Goal: Task Accomplishment & Management: Manage account settings

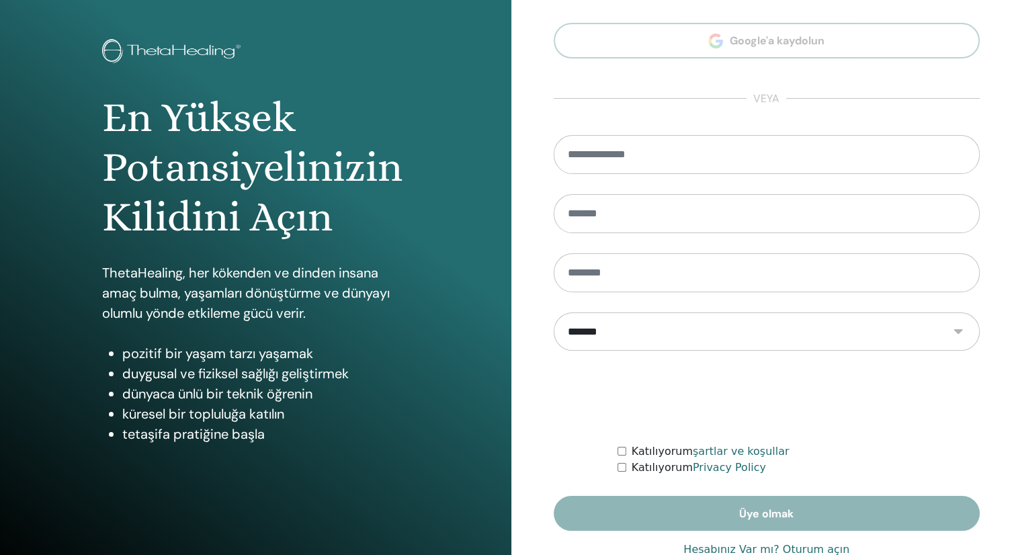
scroll to position [90, 0]
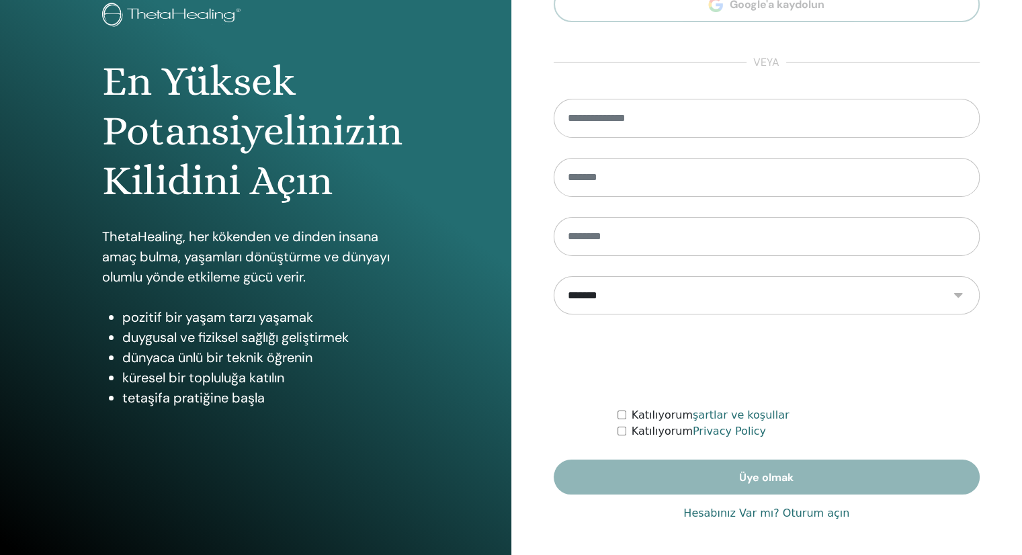
type input "**********"
click at [811, 505] on link "Hesabınız Var mı? Oturum açın" at bounding box center [766, 513] width 166 height 16
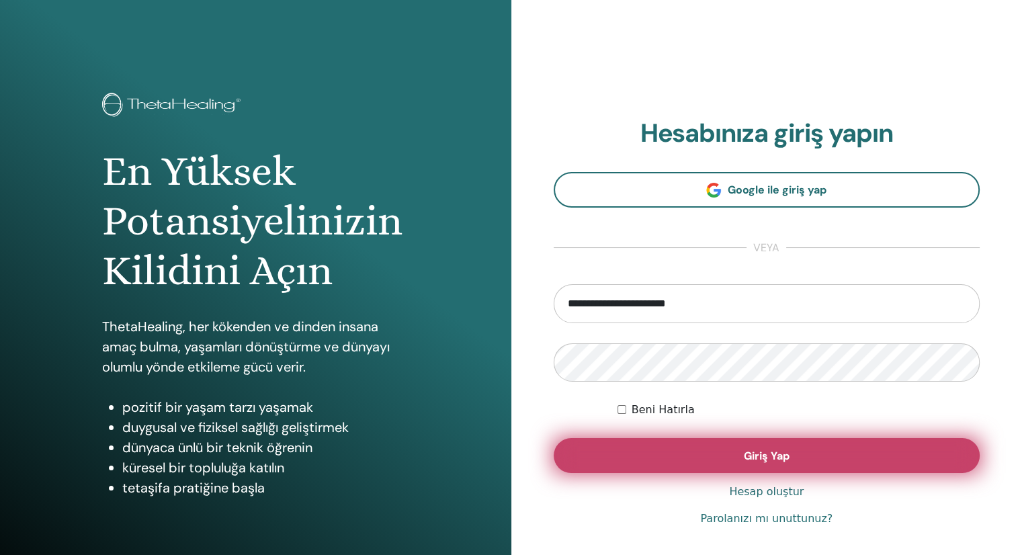
click at [728, 460] on button "Giriş Yap" at bounding box center [766, 455] width 427 height 35
